Goal: Transaction & Acquisition: Purchase product/service

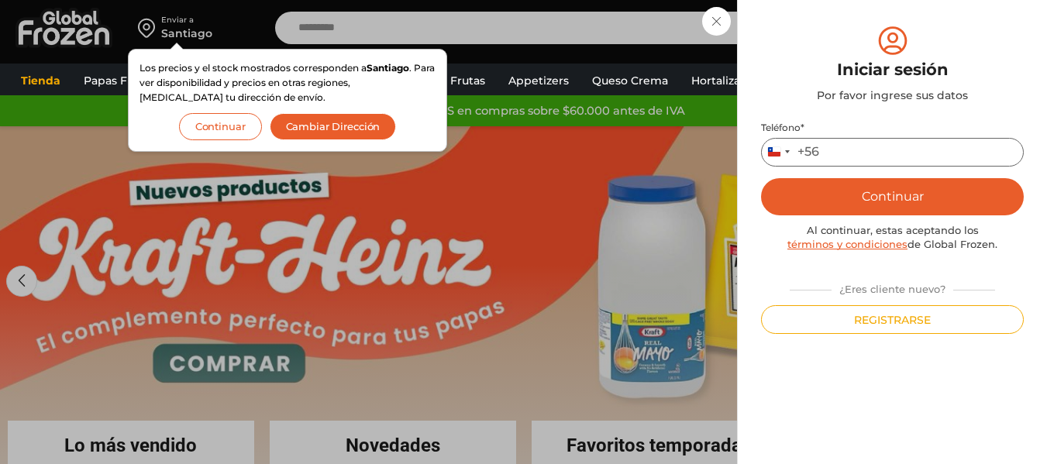
click at [838, 154] on input "Teléfono *" at bounding box center [892, 152] width 263 height 29
type input "*********"
click at [890, 207] on button "Continuar" at bounding box center [892, 196] width 263 height 37
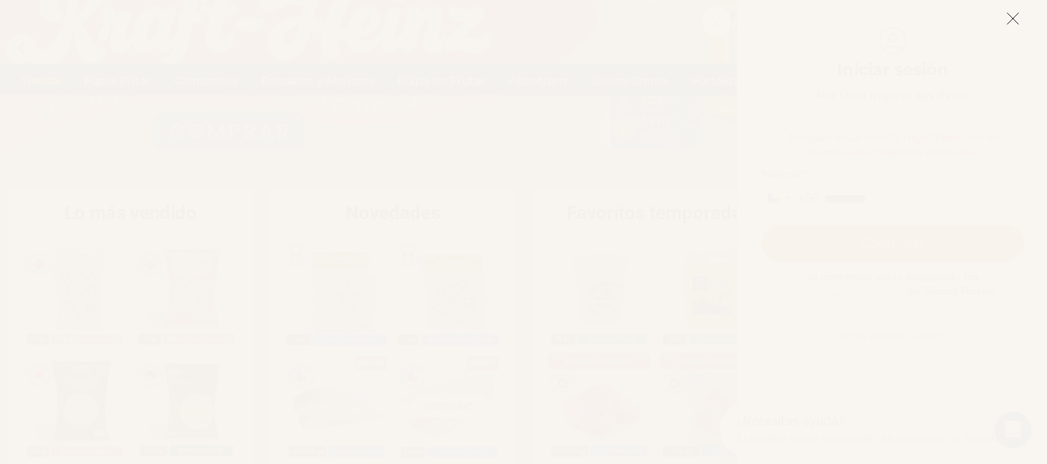
click at [1016, 19] on icon at bounding box center [1013, 19] width 14 height 14
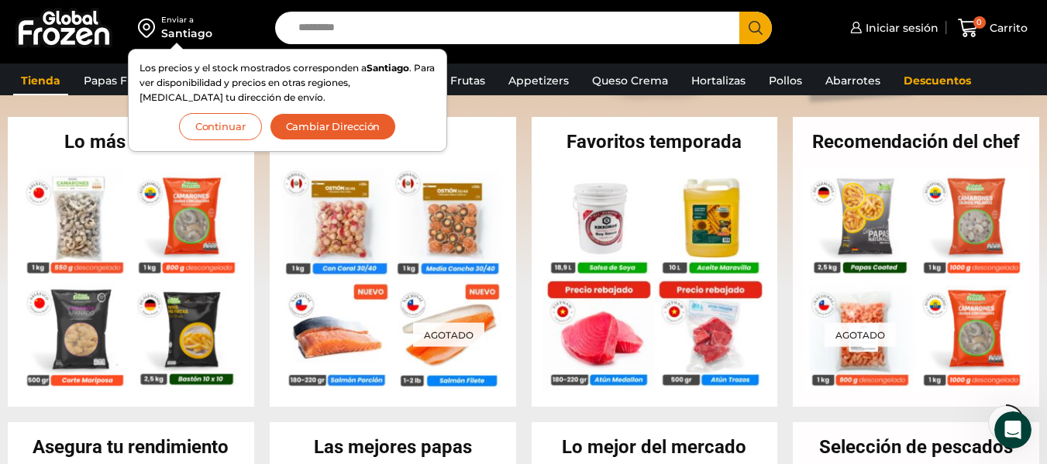
scroll to position [207, 0]
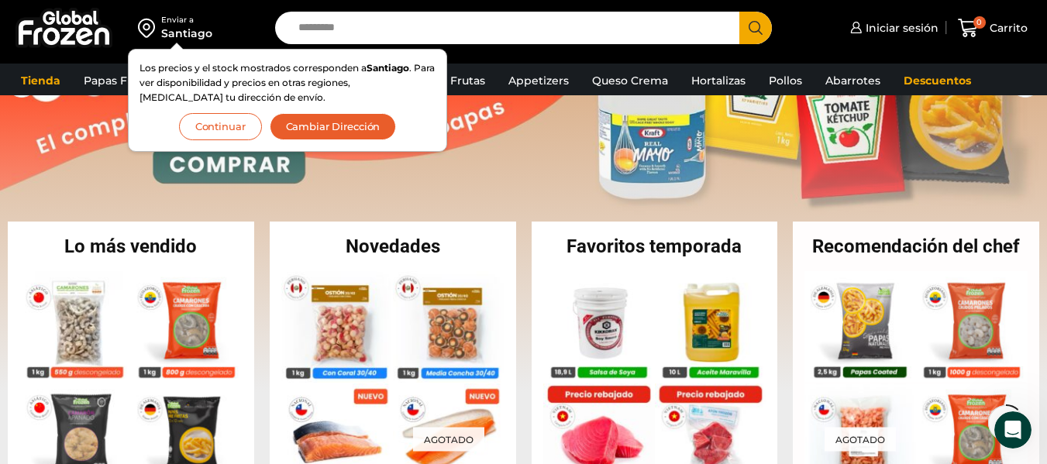
click at [209, 125] on button "Continuar" at bounding box center [220, 126] width 83 height 27
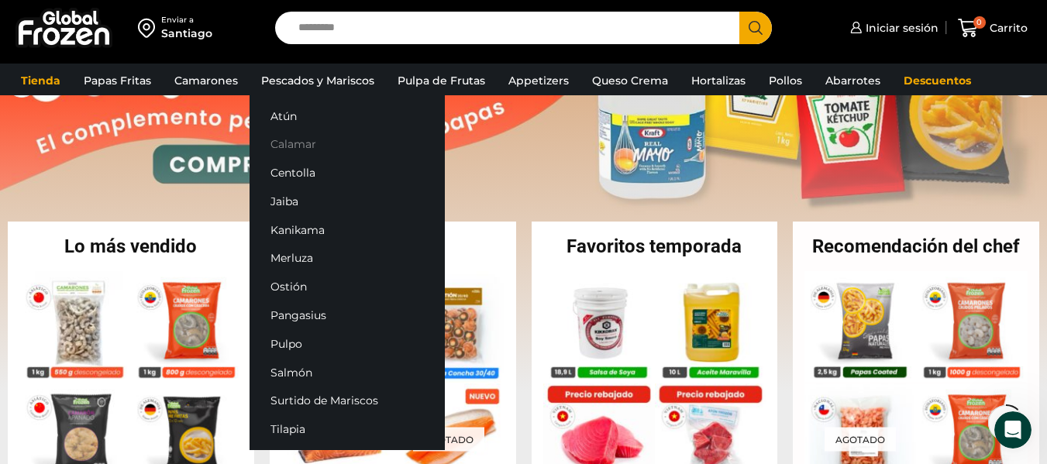
click at [289, 144] on link "Calamar" at bounding box center [346, 144] width 195 height 29
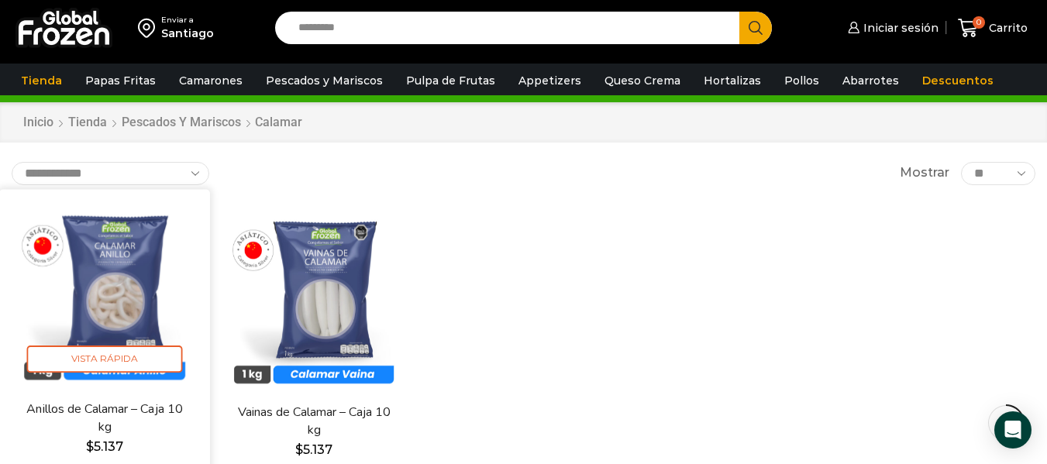
scroll to position [129, 0]
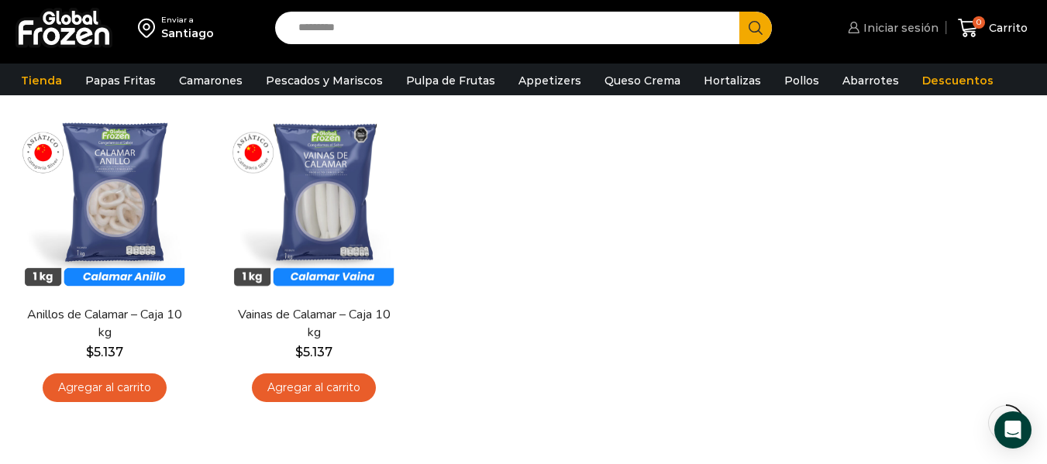
click at [907, 25] on span "Iniciar sesión" at bounding box center [898, 27] width 79 height 15
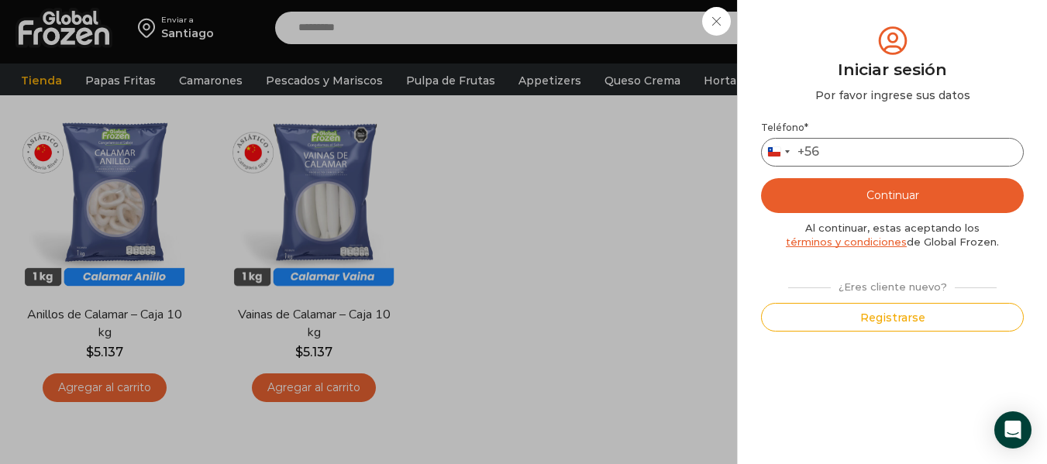
click at [845, 146] on input "Teléfono *" at bounding box center [892, 152] width 263 height 29
type input "*********"
click at [881, 191] on button "Continuar" at bounding box center [892, 195] width 263 height 35
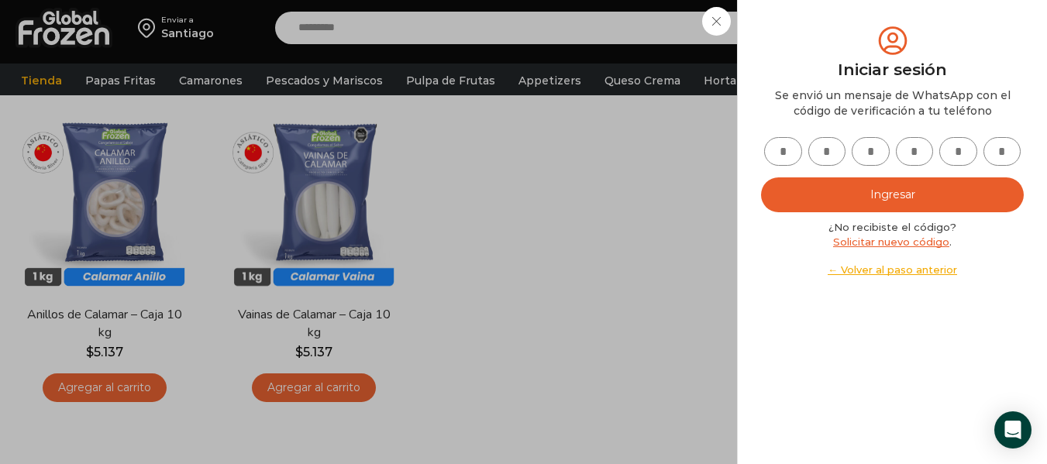
click at [785, 141] on input "text" at bounding box center [783, 151] width 38 height 29
type input "*"
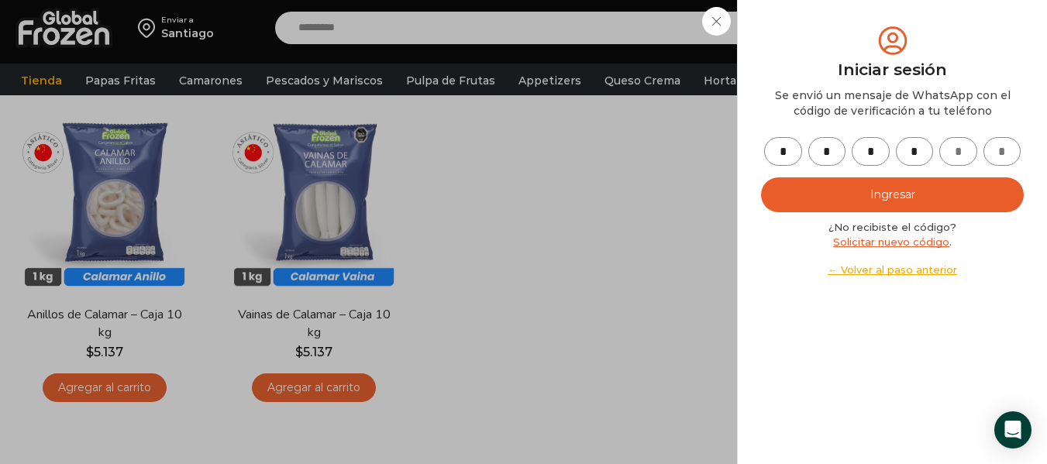
type input "*"
click at [839, 200] on button "Ingresar" at bounding box center [892, 194] width 263 height 35
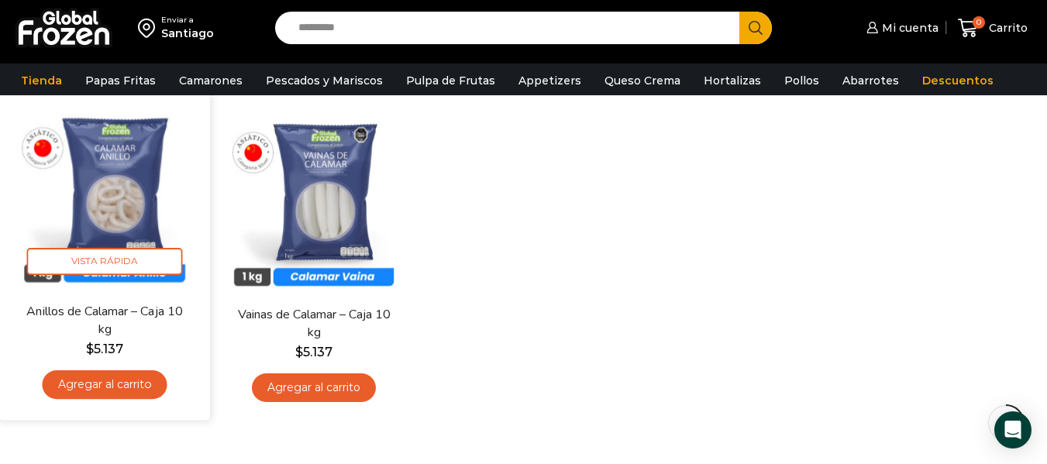
click at [84, 385] on link "Agregar al carrito" at bounding box center [105, 384] width 125 height 29
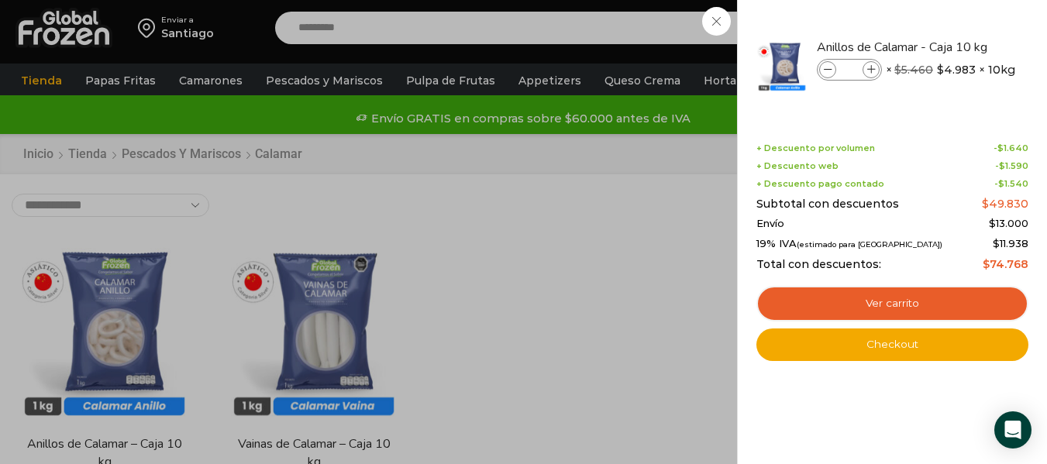
click at [954, 23] on div "1 Carrito 1 1 Shopping Cart *" at bounding box center [992, 28] width 77 height 36
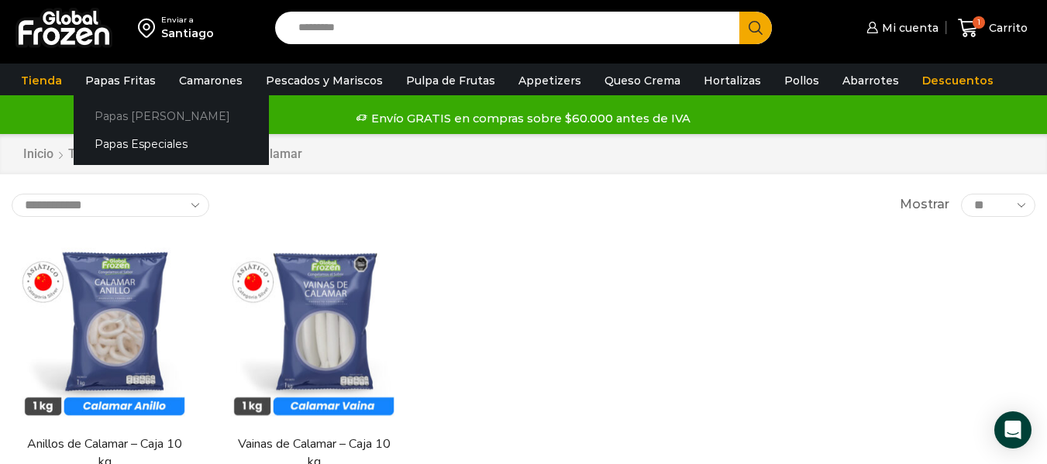
click at [126, 115] on link "Papas [PERSON_NAME]" at bounding box center [171, 116] width 195 height 29
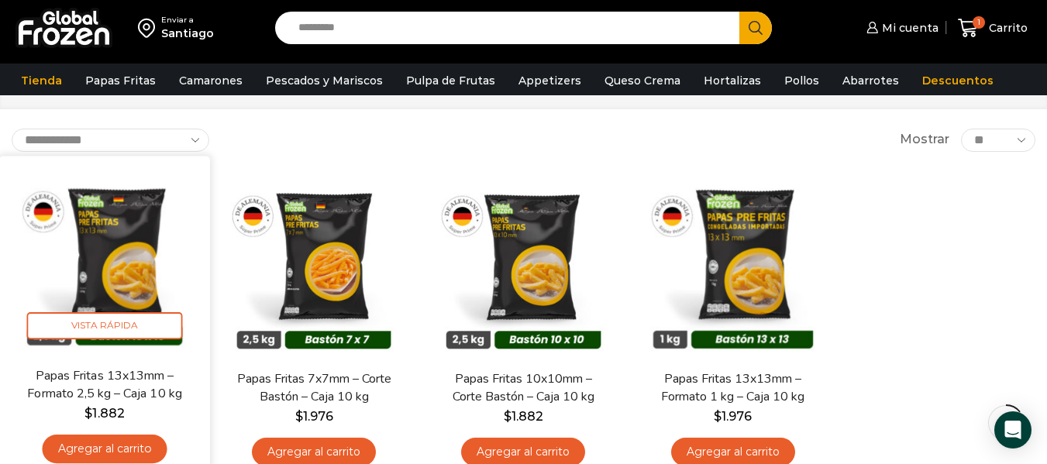
scroll to position [77, 0]
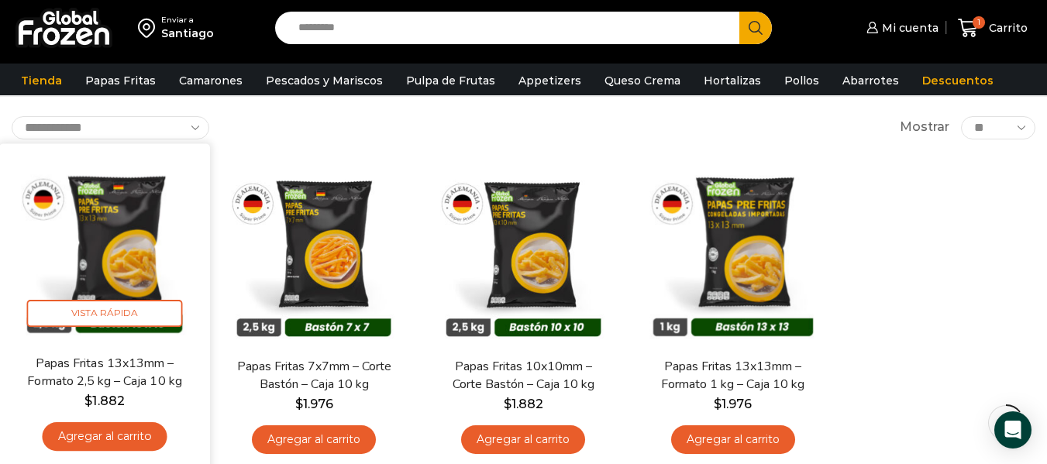
click at [109, 435] on link "Agregar al carrito" at bounding box center [105, 436] width 125 height 29
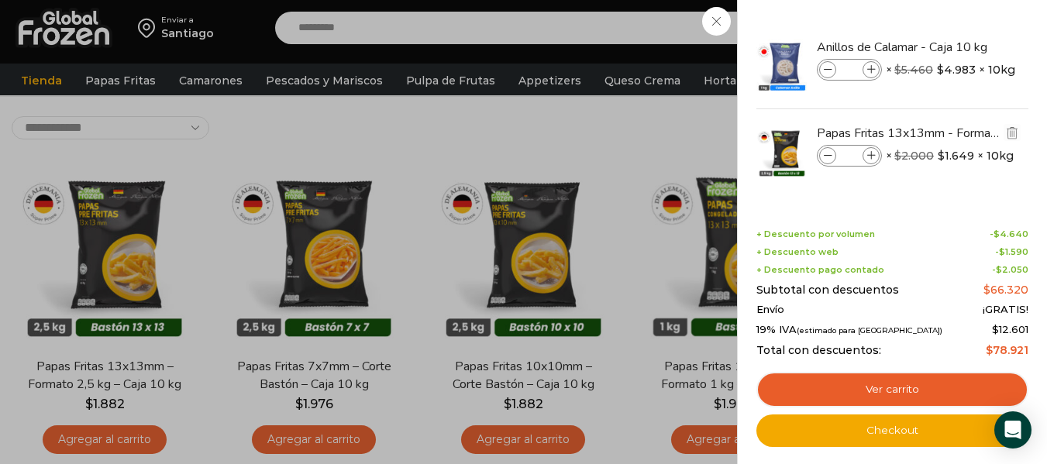
click at [874, 153] on icon at bounding box center [871, 156] width 9 height 9
type input "*"
click at [828, 160] on icon at bounding box center [828, 156] width 9 height 9
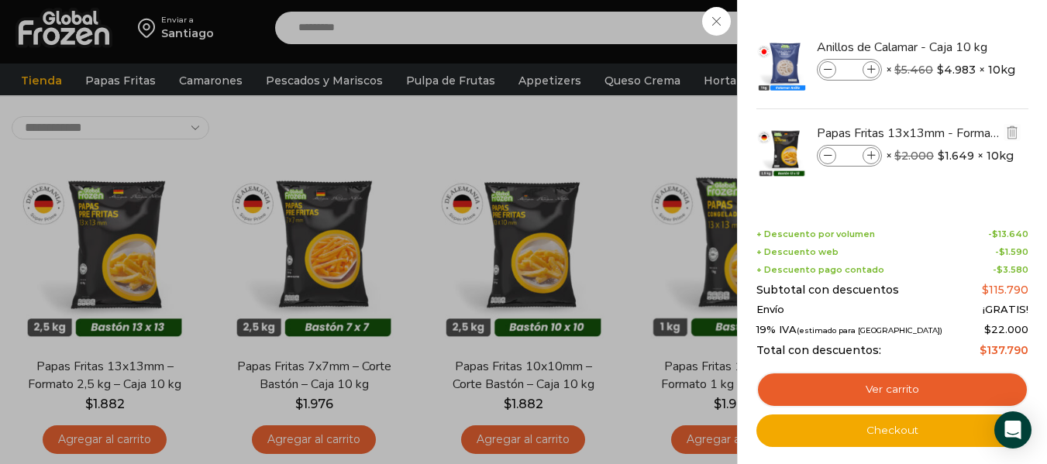
type input "*"
click at [1014, 50] on img "Eliminar Anillos de Calamar - Caja 10 kg del carrito" at bounding box center [1012, 47] width 14 height 14
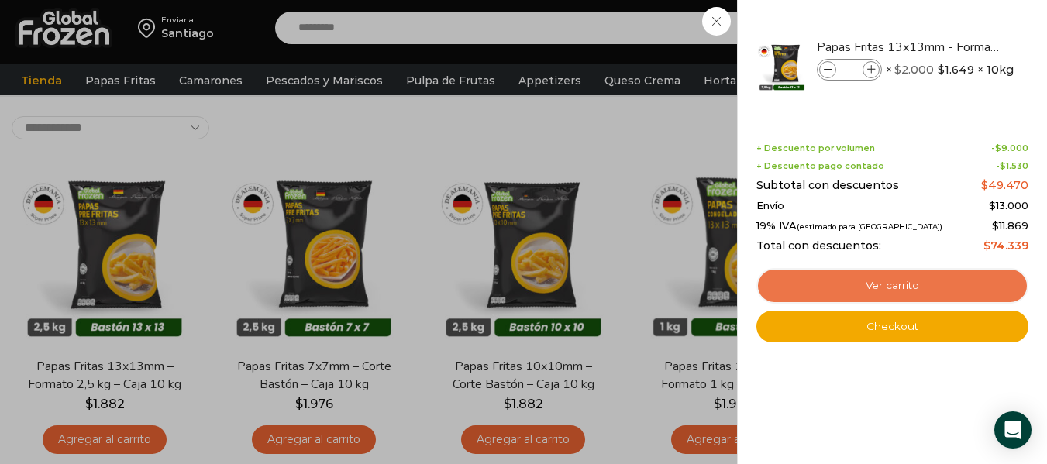
click at [888, 287] on link "Ver carrito" at bounding box center [892, 286] width 272 height 36
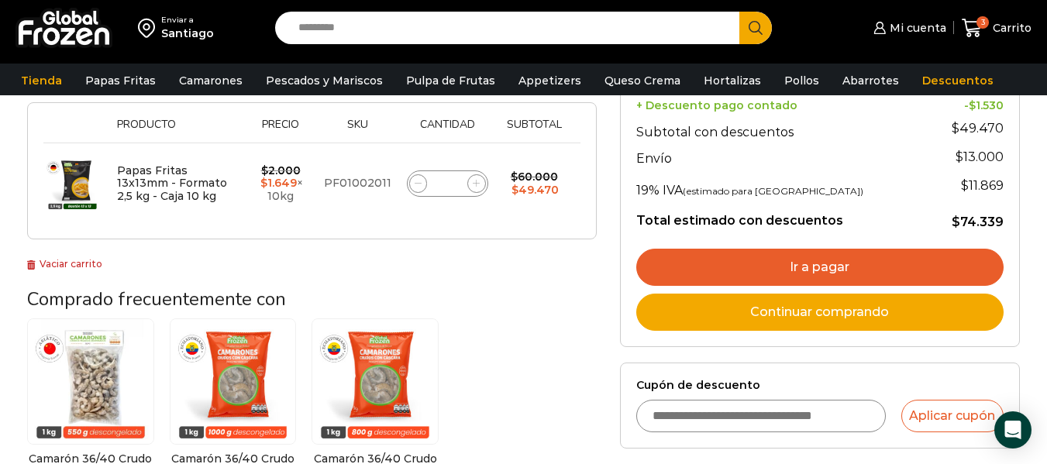
scroll to position [181, 0]
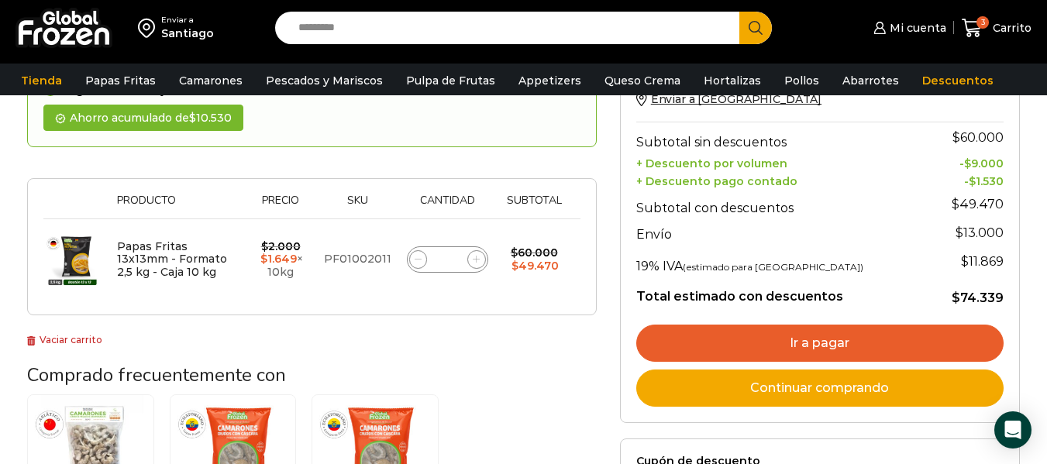
click at [473, 261] on icon at bounding box center [476, 259] width 7 height 7
type input "*"
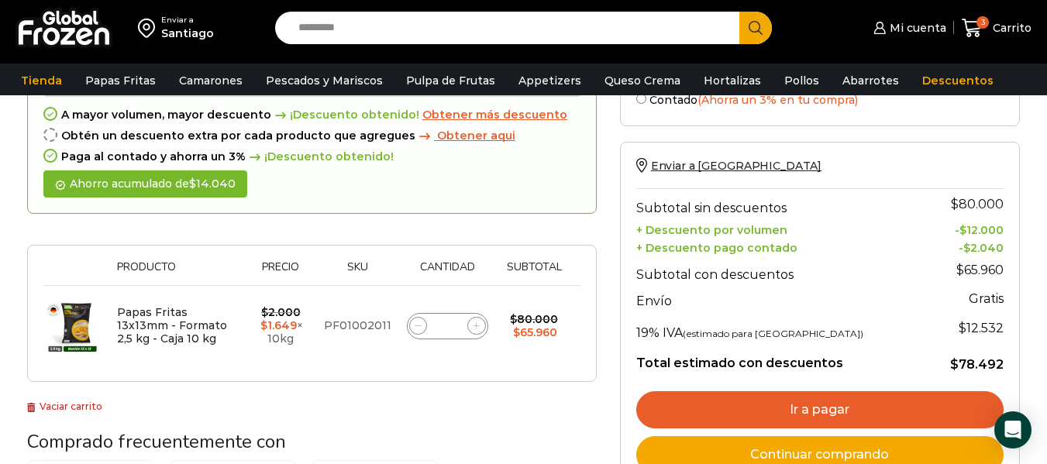
scroll to position [165, 0]
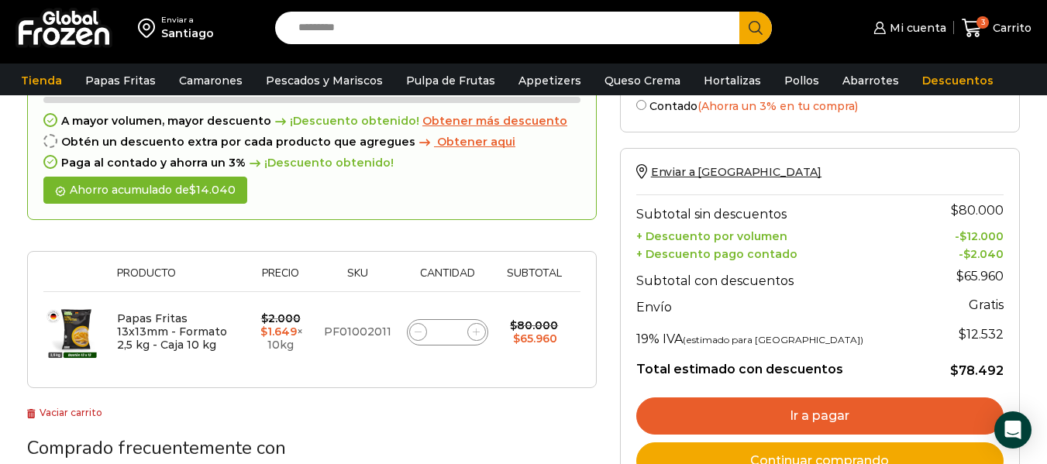
click at [415, 332] on icon at bounding box center [418, 332] width 7 height 7
type input "*"
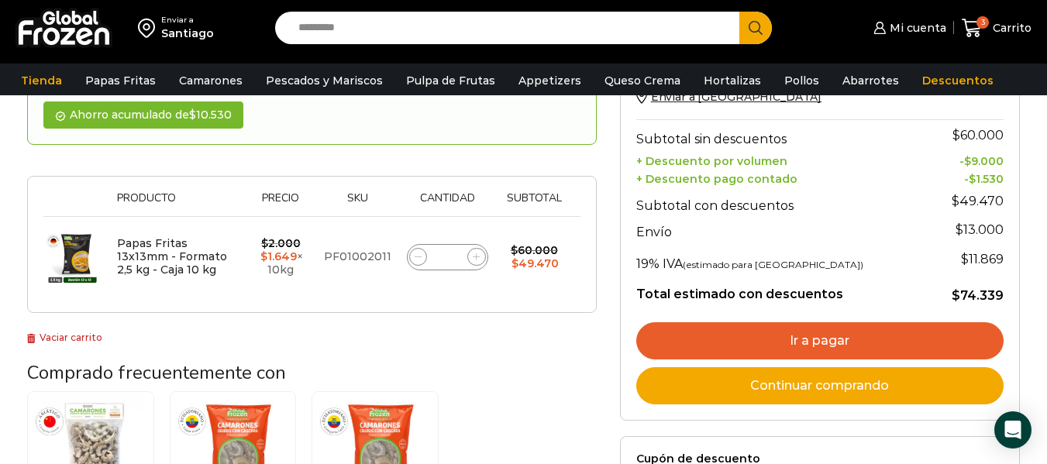
scroll to position [243, 0]
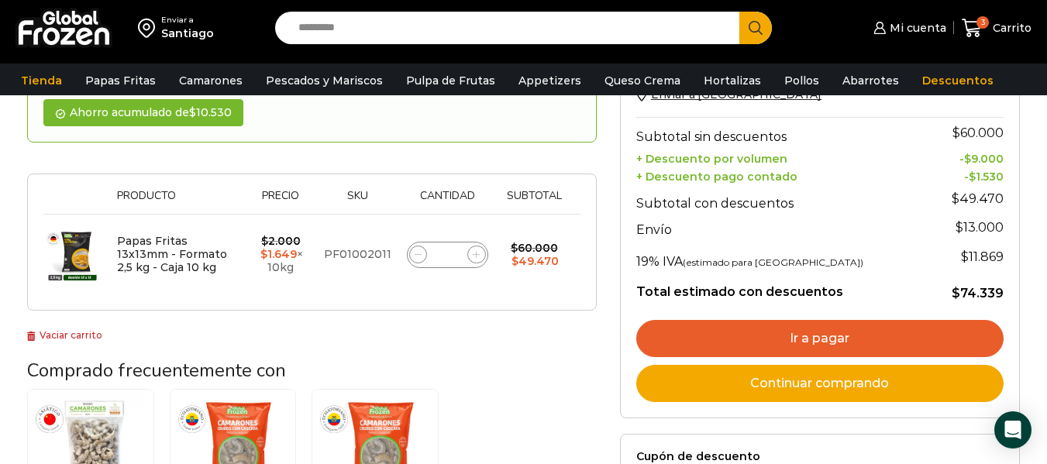
click at [477, 253] on icon at bounding box center [476, 254] width 7 height 7
type input "*"
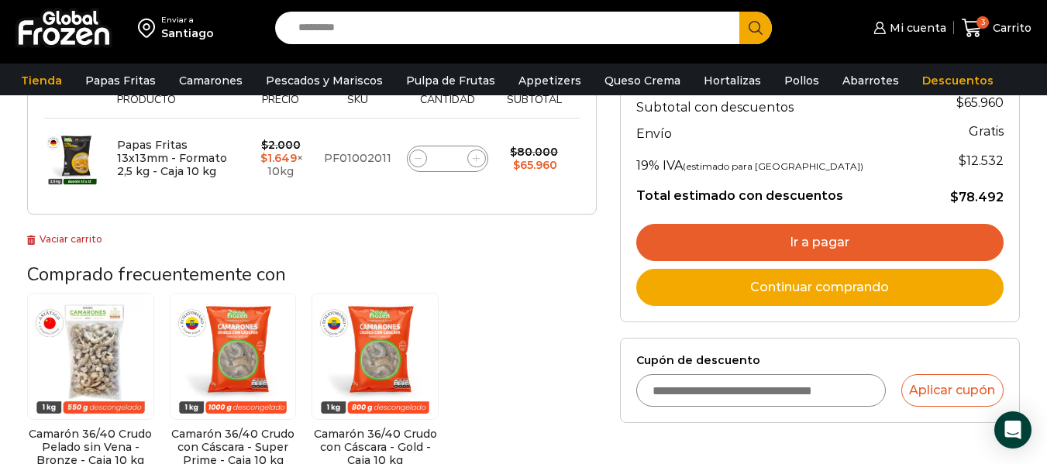
scroll to position [346, 0]
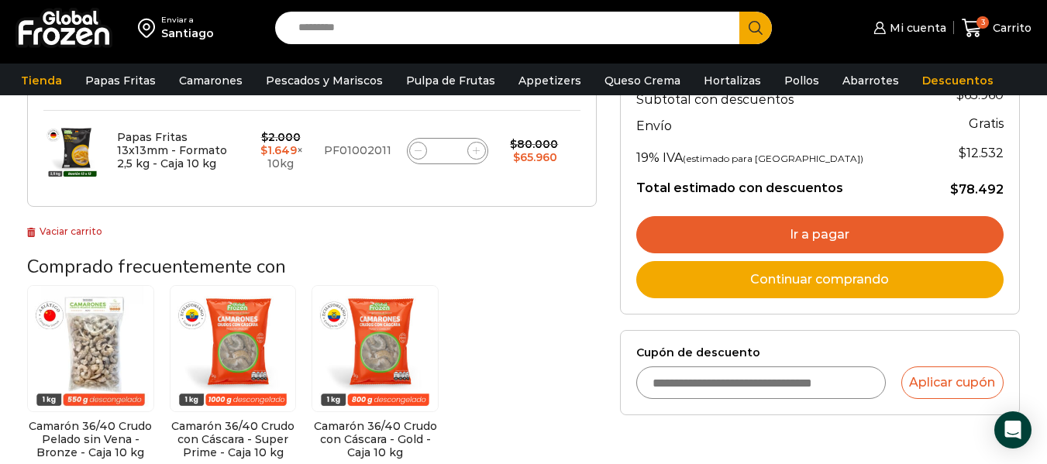
click at [793, 232] on link "Ir a pagar" at bounding box center [819, 234] width 367 height 37
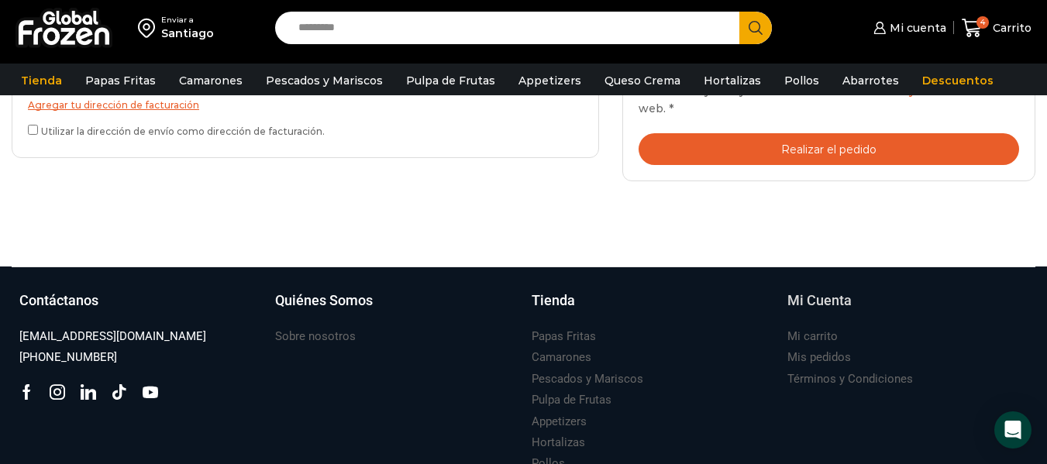
scroll to position [594, 0]
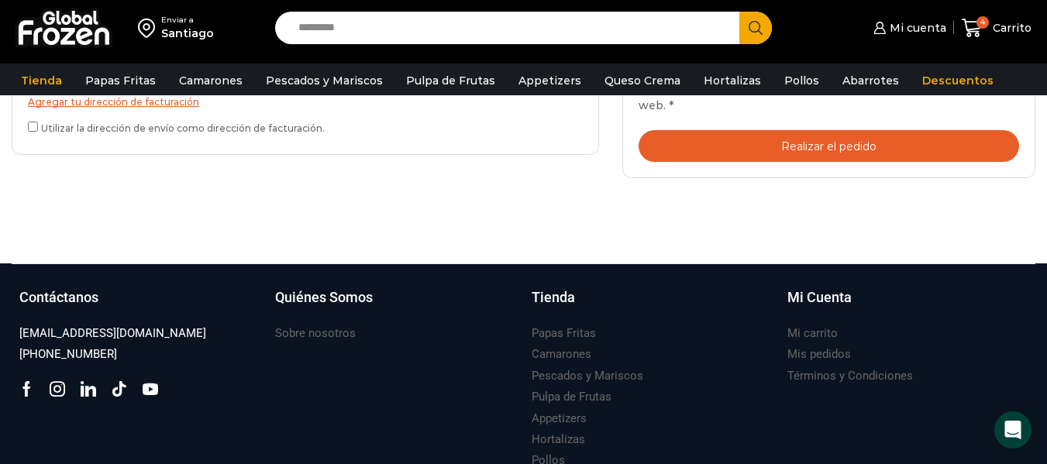
click at [877, 151] on button "Realizar el pedido" at bounding box center [828, 146] width 380 height 32
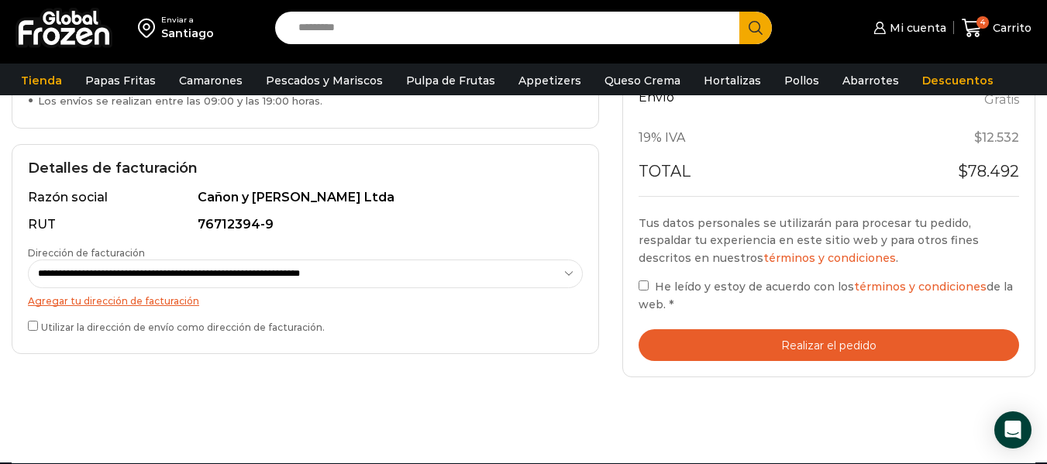
scroll to position [542, 0]
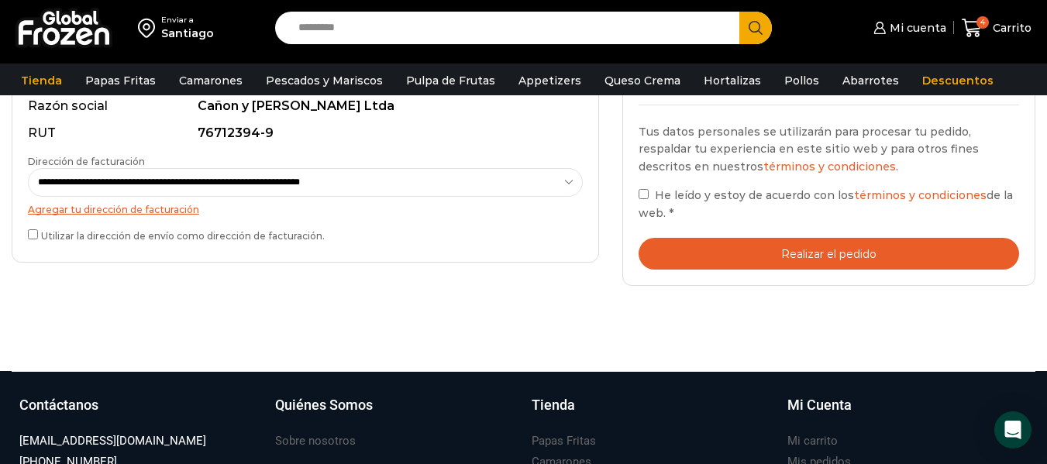
click at [36, 239] on label "Utilizar la dirección de envío como dirección de facturación." at bounding box center [305, 234] width 555 height 16
click at [26, 235] on div "**********" at bounding box center [305, 158] width 587 height 210
click at [758, 254] on button "Realizar el pedido" at bounding box center [828, 254] width 380 height 32
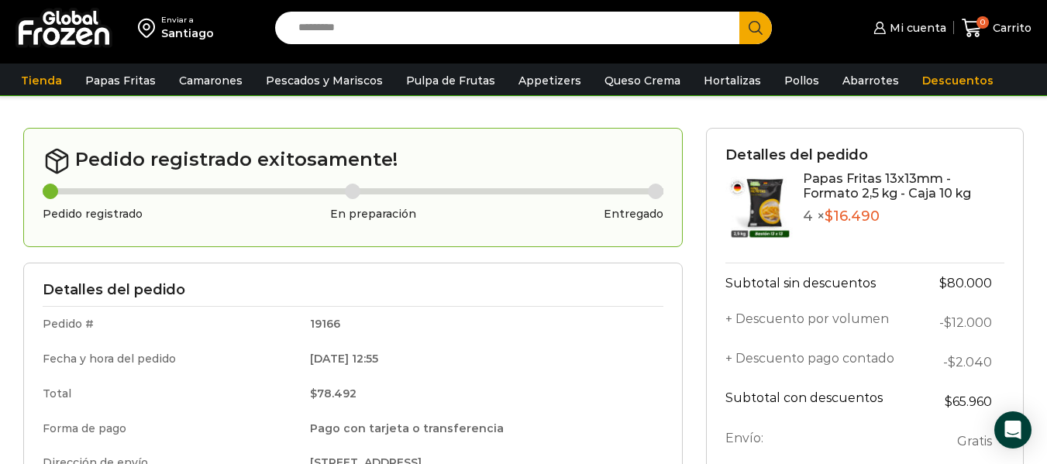
scroll to position [26, 0]
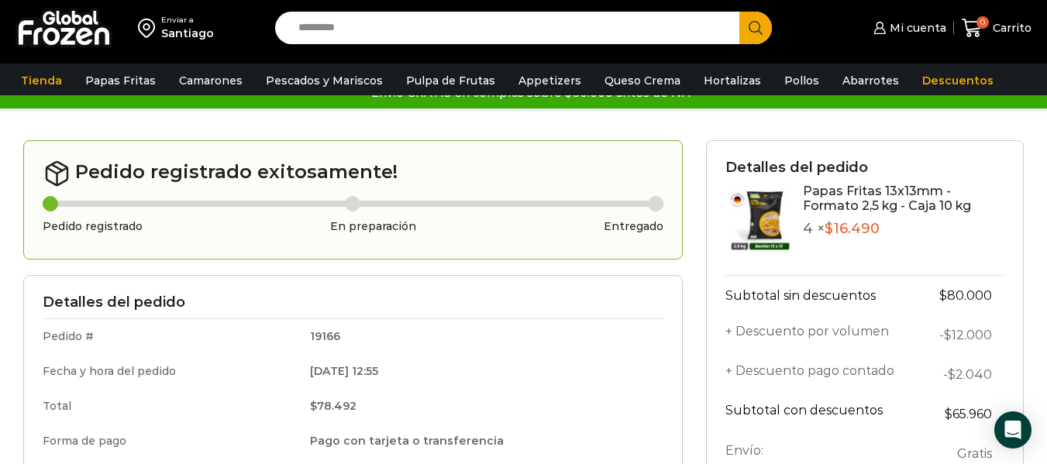
click at [43, 19] on img at bounding box center [63, 28] width 97 height 40
